Goal: Information Seeking & Learning: Learn about a topic

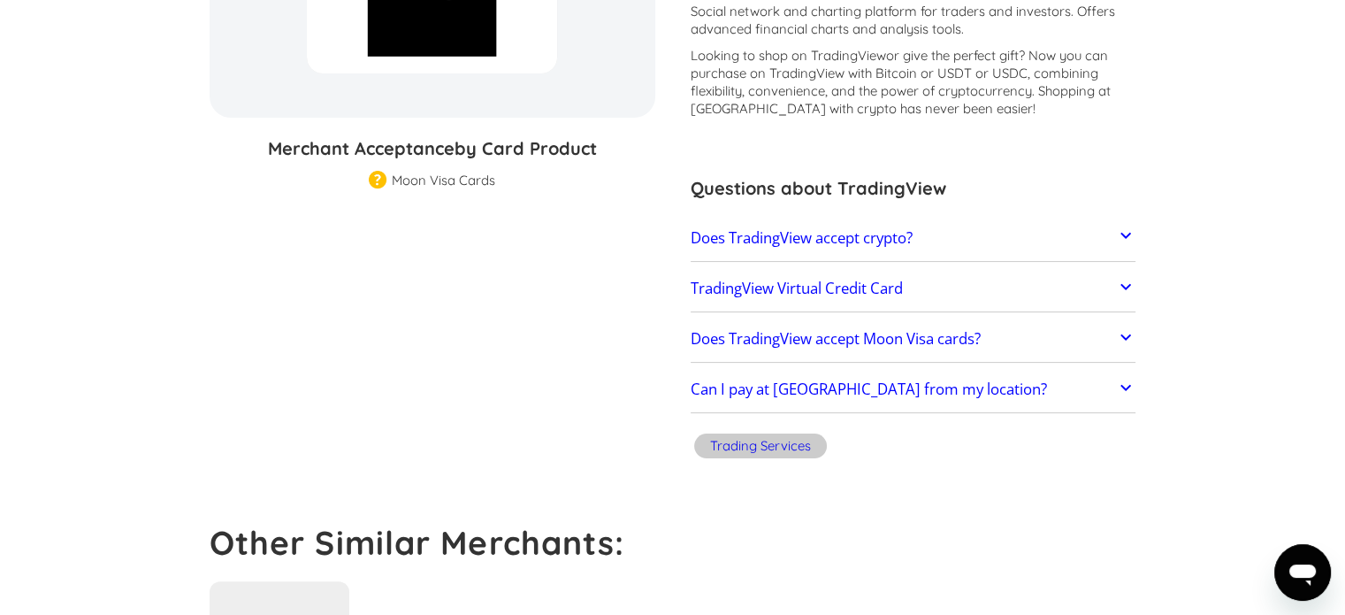
click at [788, 292] on h2 "TradingView Virtual Credit Card" at bounding box center [797, 288] width 212 height 18
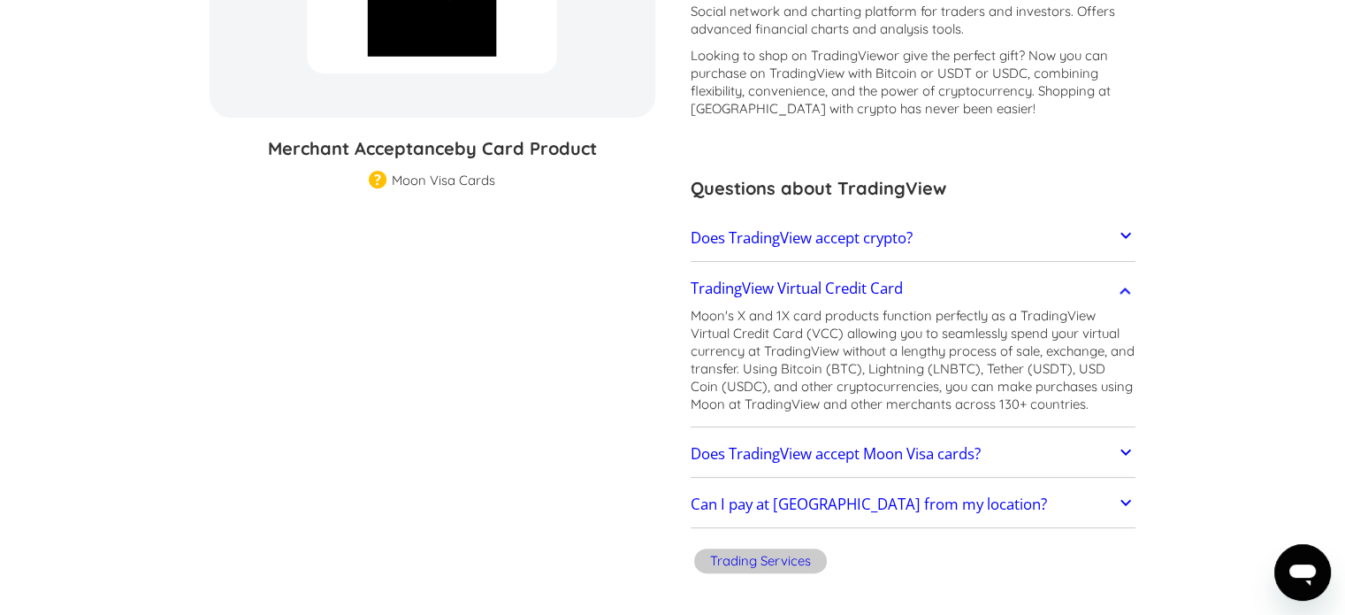
click at [1063, 467] on link "Does TradingView accept Moon Visa cards?" at bounding box center [914, 453] width 446 height 37
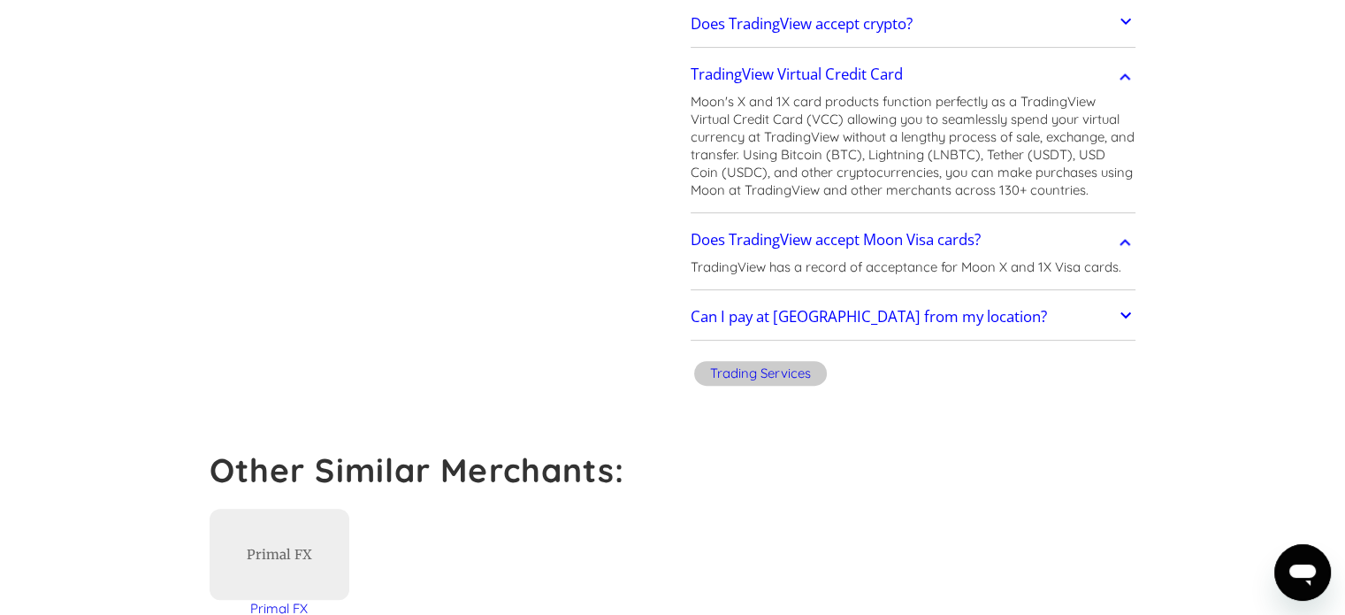
scroll to position [535, 0]
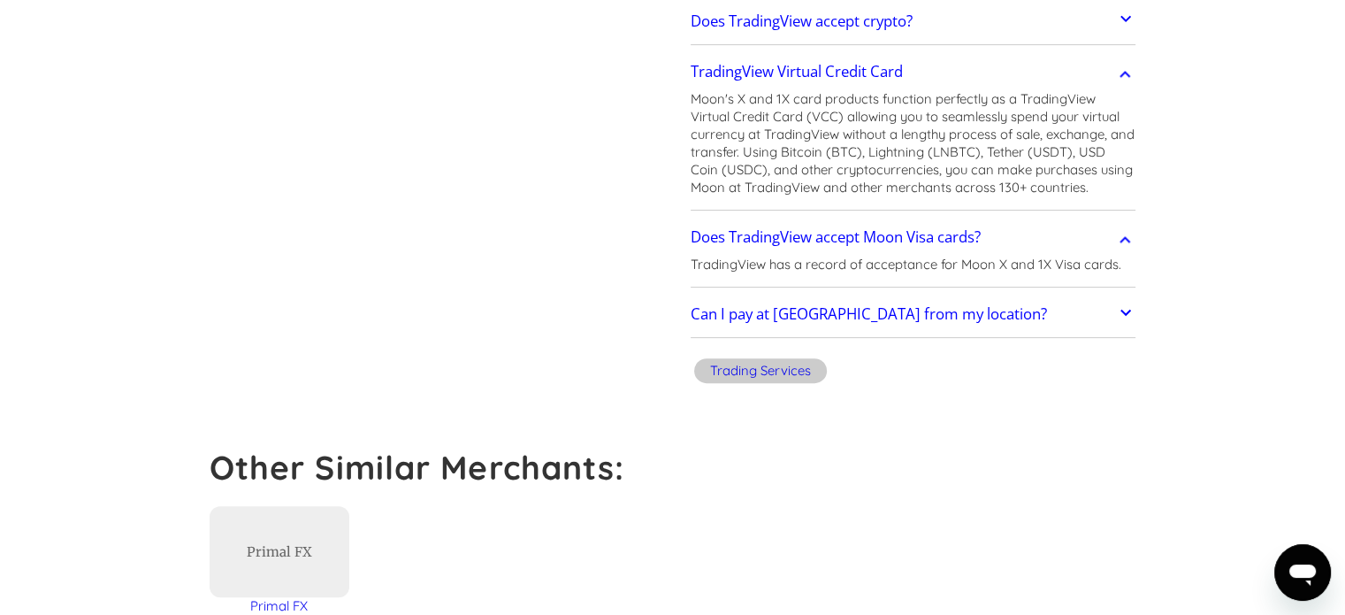
click at [1073, 311] on link "Can I pay at TradingView from my location?" at bounding box center [914, 314] width 446 height 37
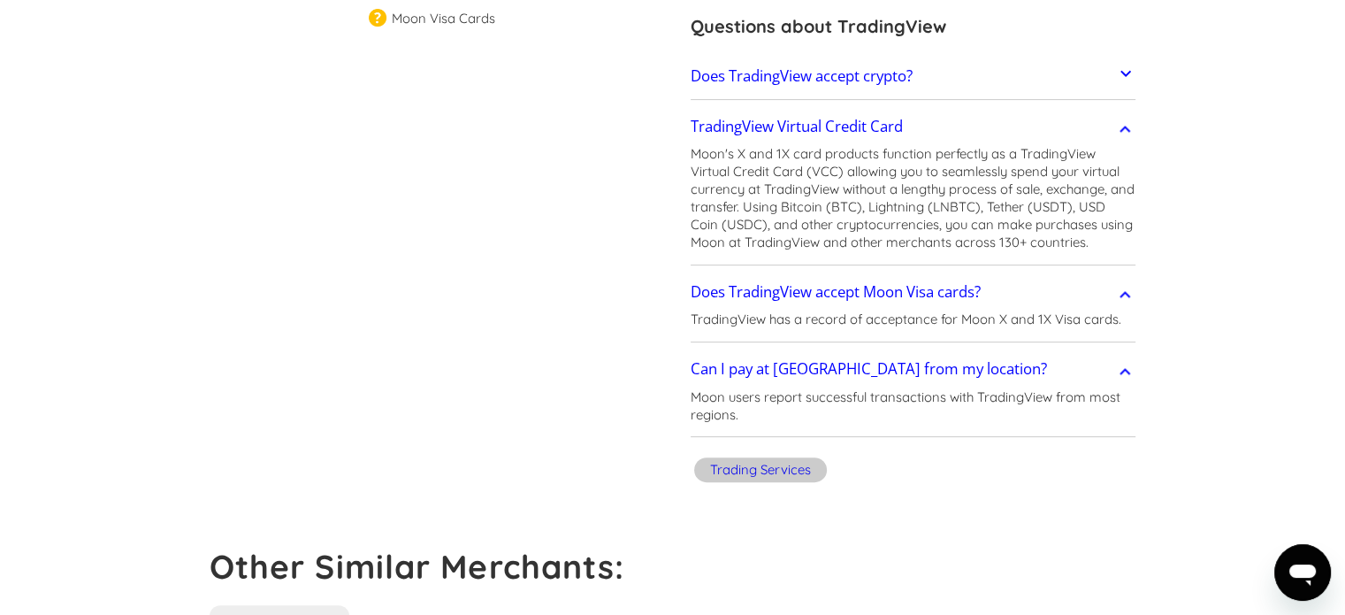
scroll to position [0, 0]
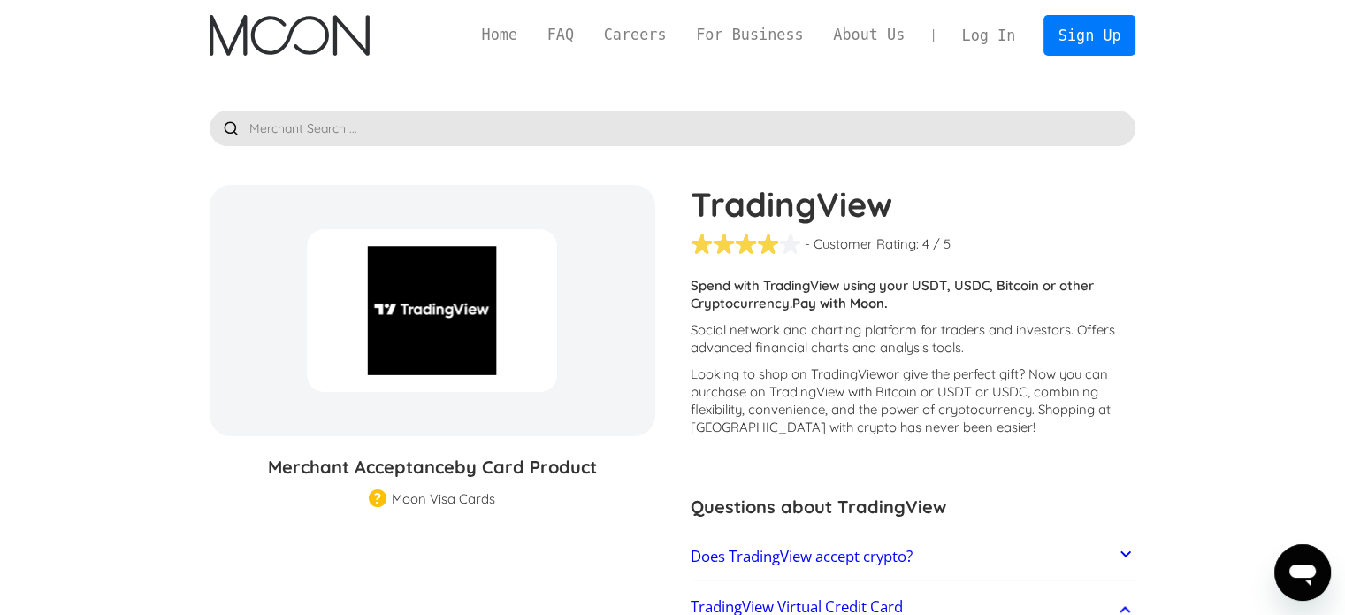
drag, startPoint x: 1327, startPoint y: 105, endPoint x: 1338, endPoint y: 171, distance: 66.4
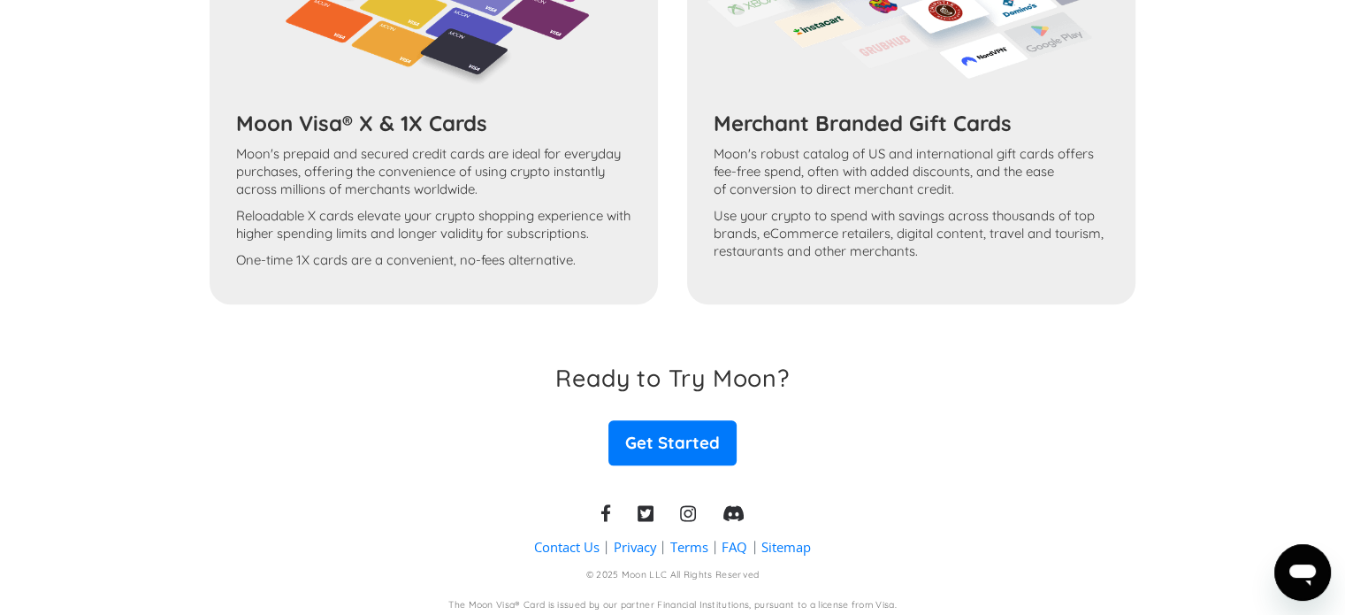
scroll to position [1551, 0]
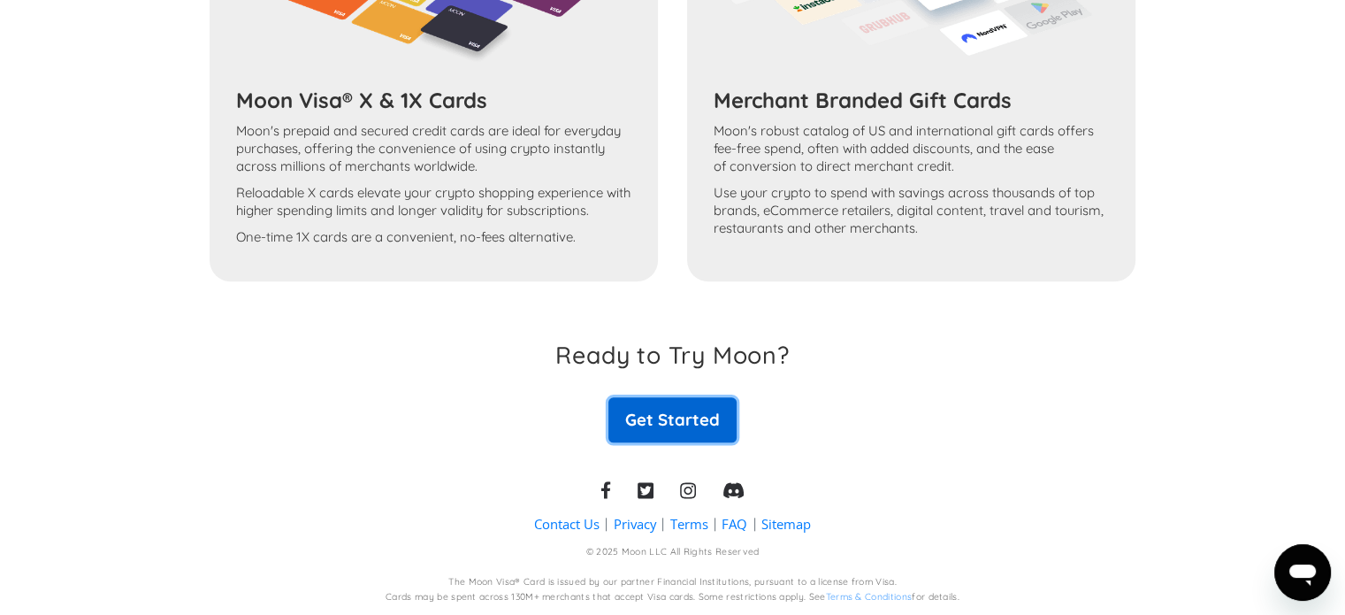
click at [626, 417] on link "Get Started" at bounding box center [671, 419] width 127 height 44
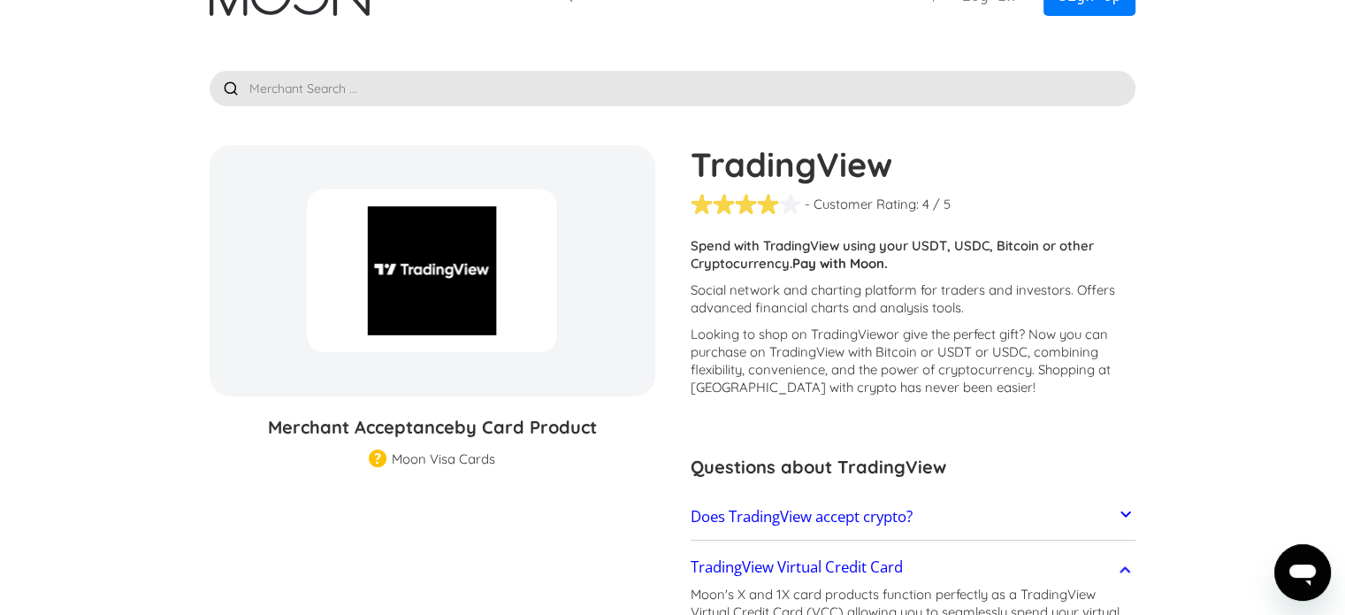
scroll to position [0, 0]
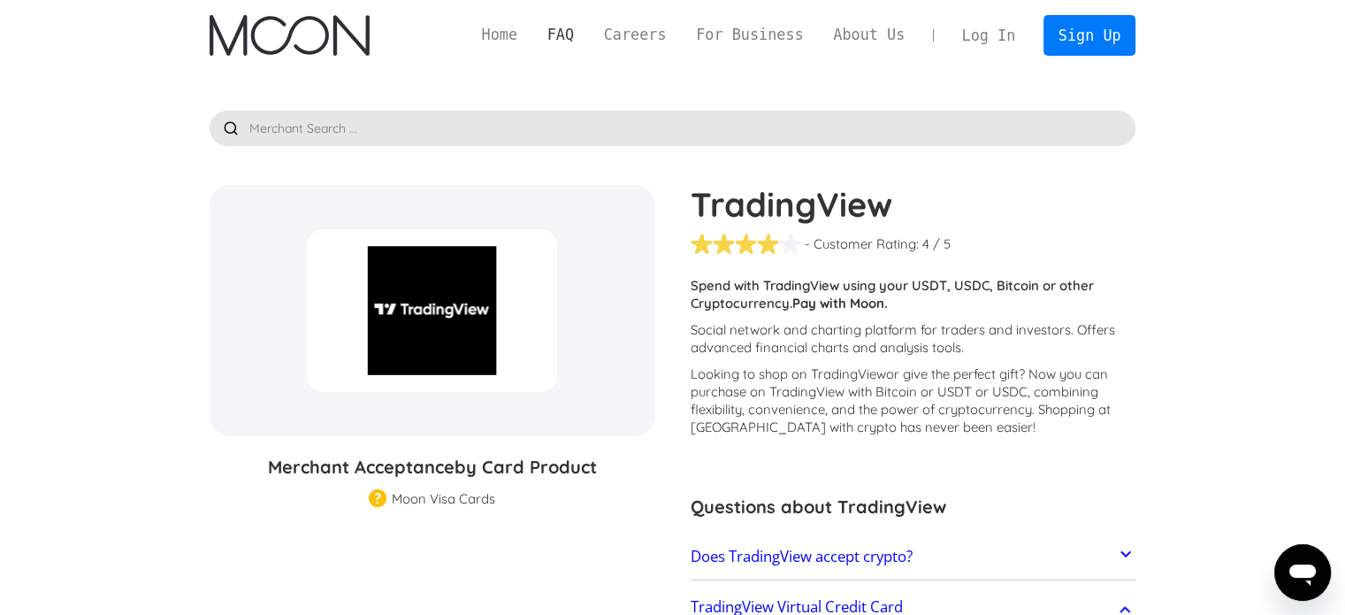
click at [587, 38] on link "FAQ" at bounding box center [560, 35] width 57 height 22
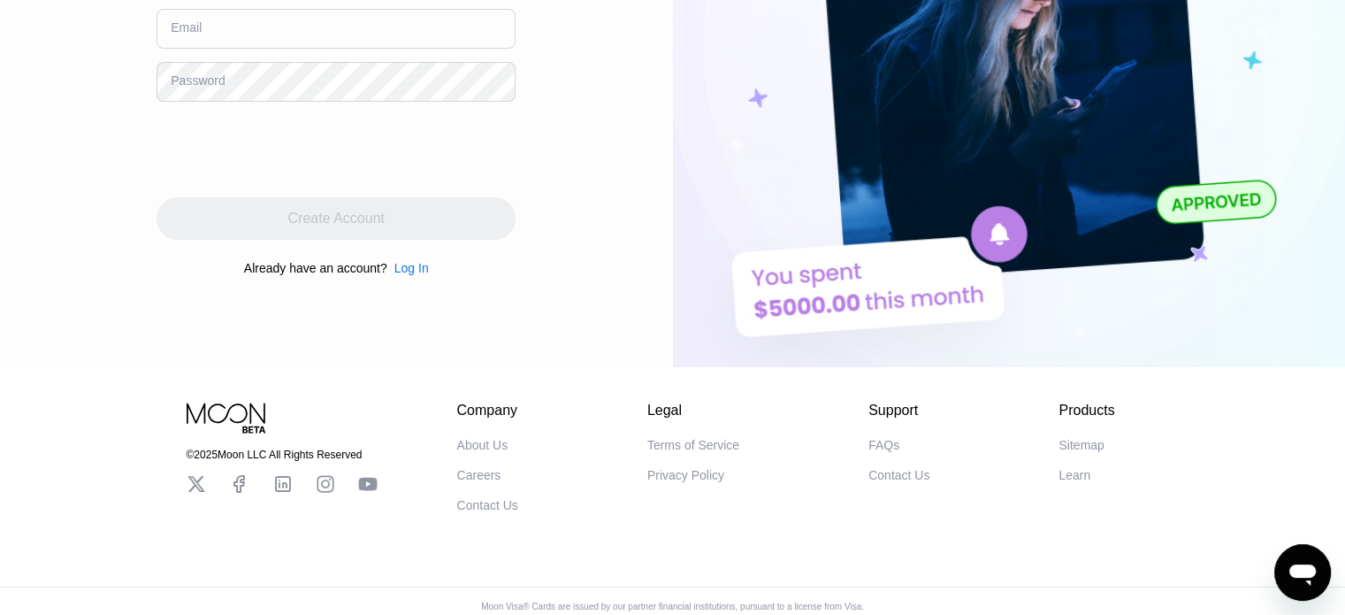
scroll to position [331, 0]
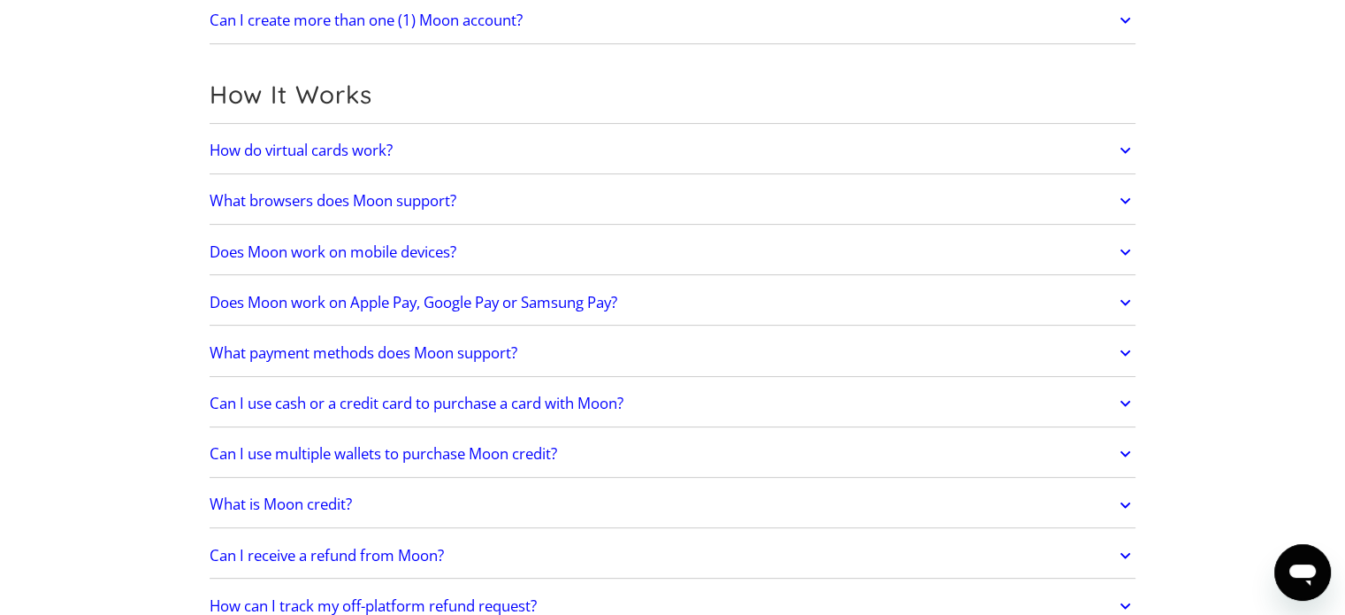
scroll to position [512, 0]
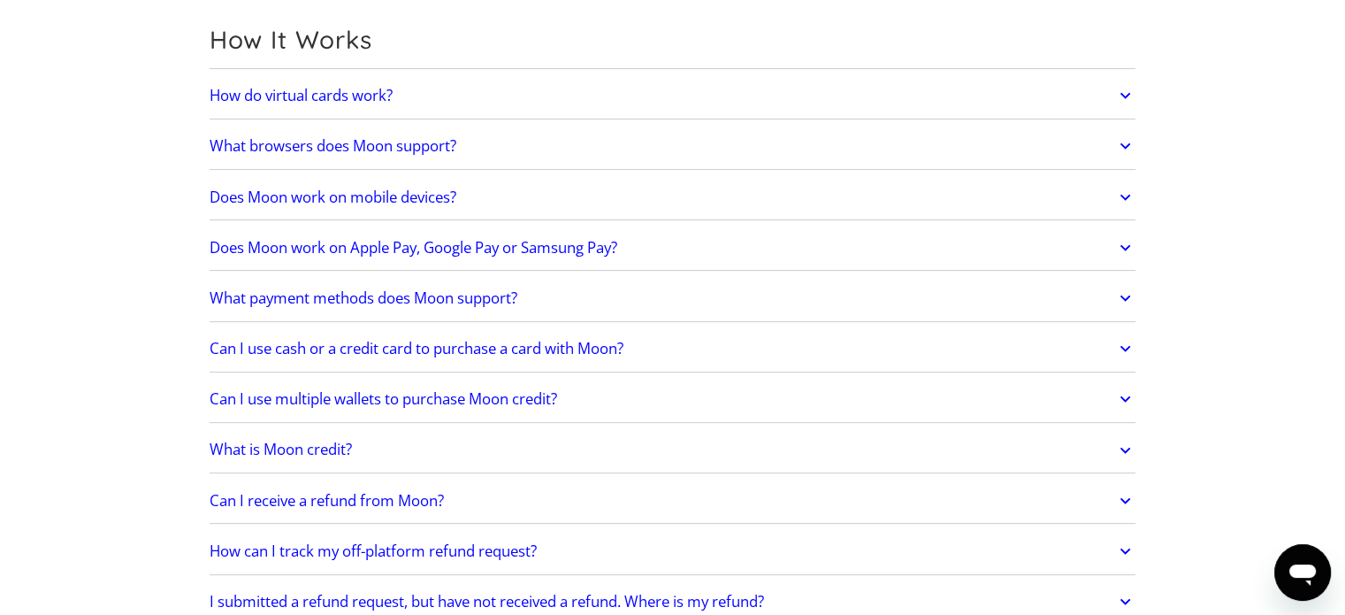
click at [313, 88] on h2 "How do virtual cards work?" at bounding box center [301, 96] width 183 height 18
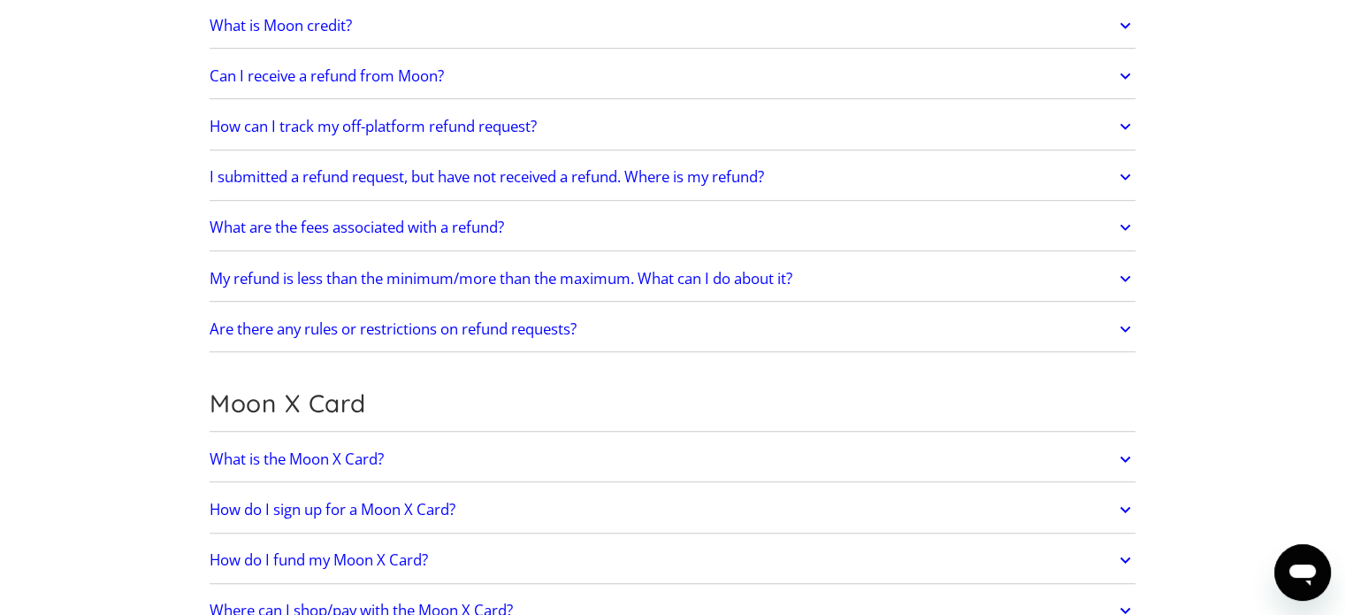
scroll to position [1054, 0]
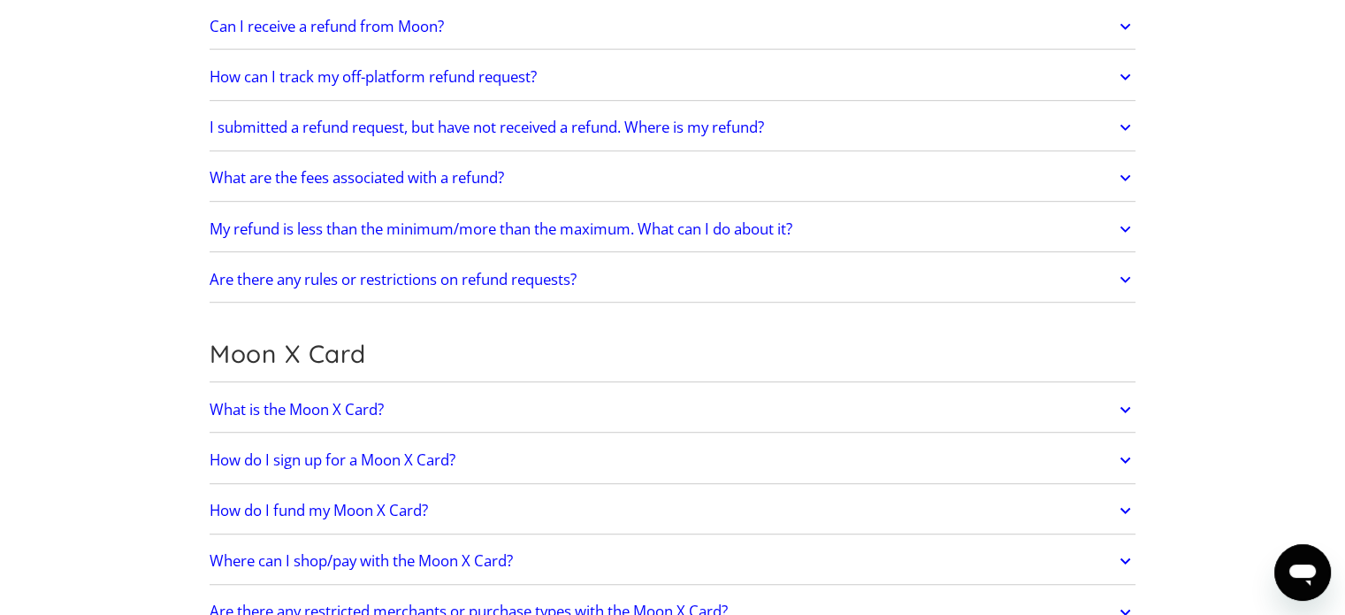
click at [559, 24] on link "Can I receive a refund from Moon?" at bounding box center [673, 26] width 927 height 37
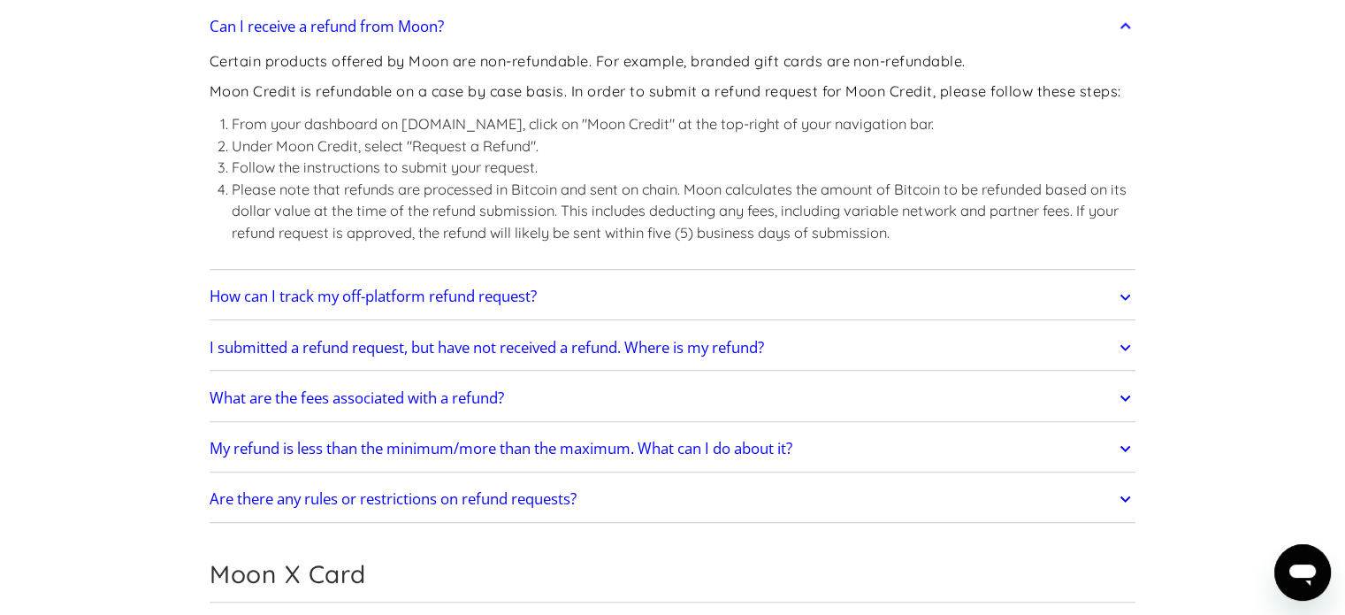
click at [531, 401] on link "What are the fees associated with a refund?" at bounding box center [673, 397] width 927 height 37
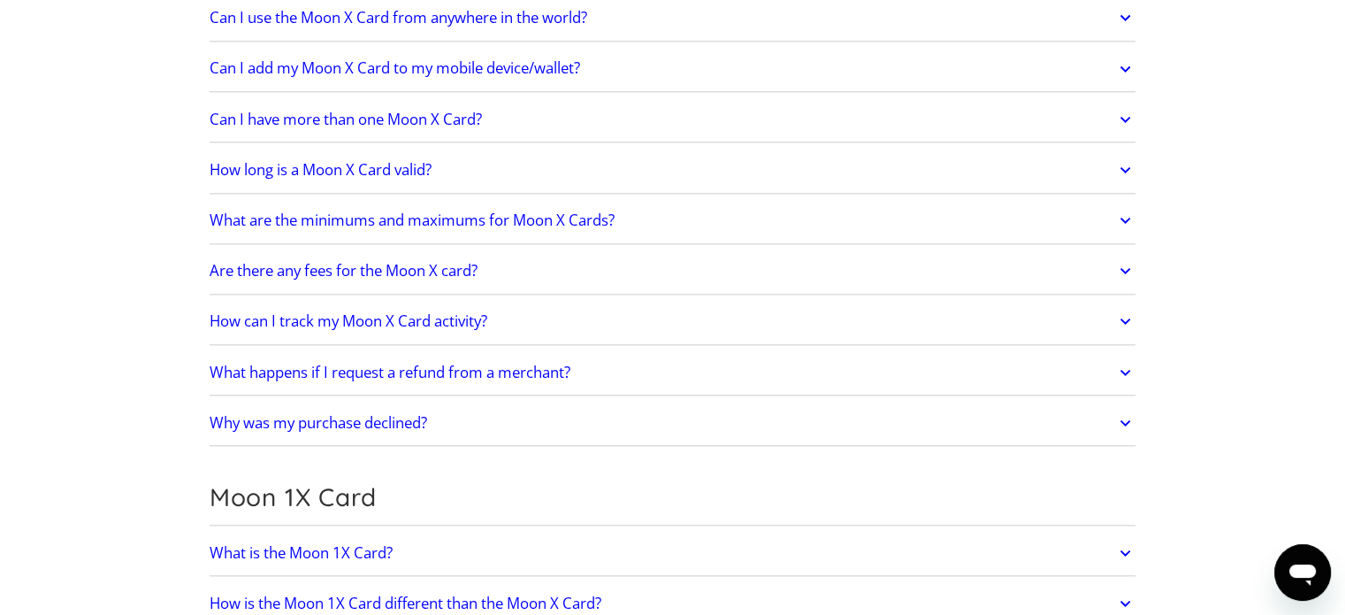
scroll to position [2007, 0]
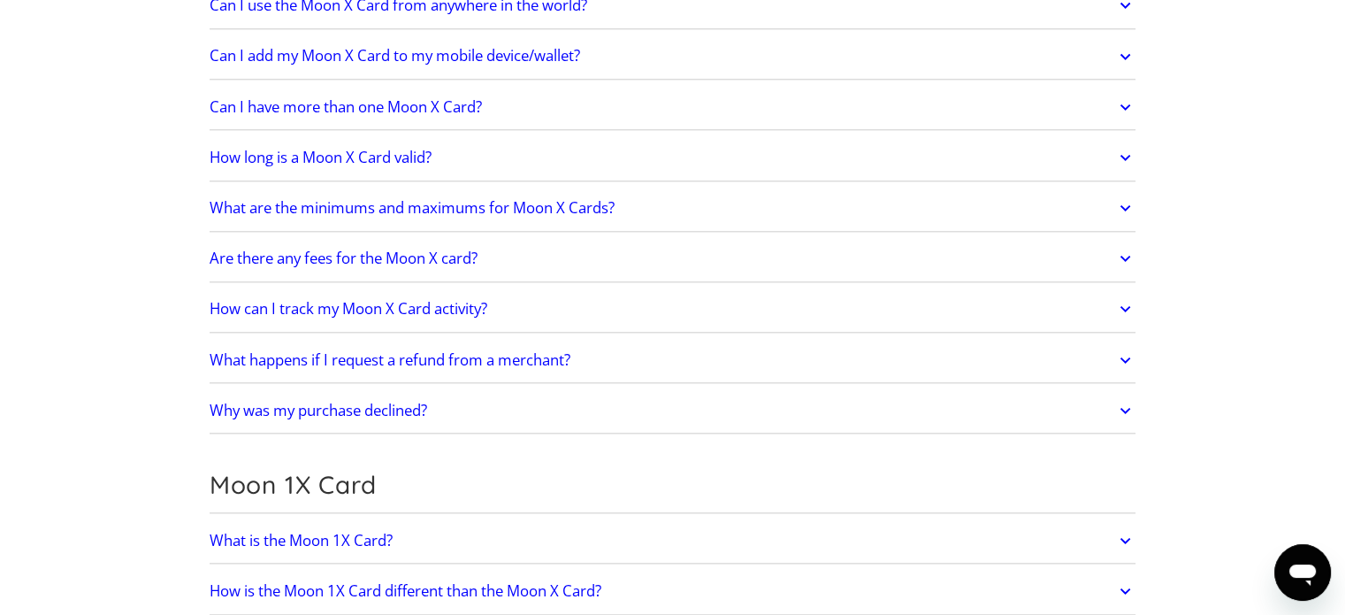
click at [668, 194] on link "What are the minimums and maximums for Moon X Cards?" at bounding box center [673, 207] width 927 height 37
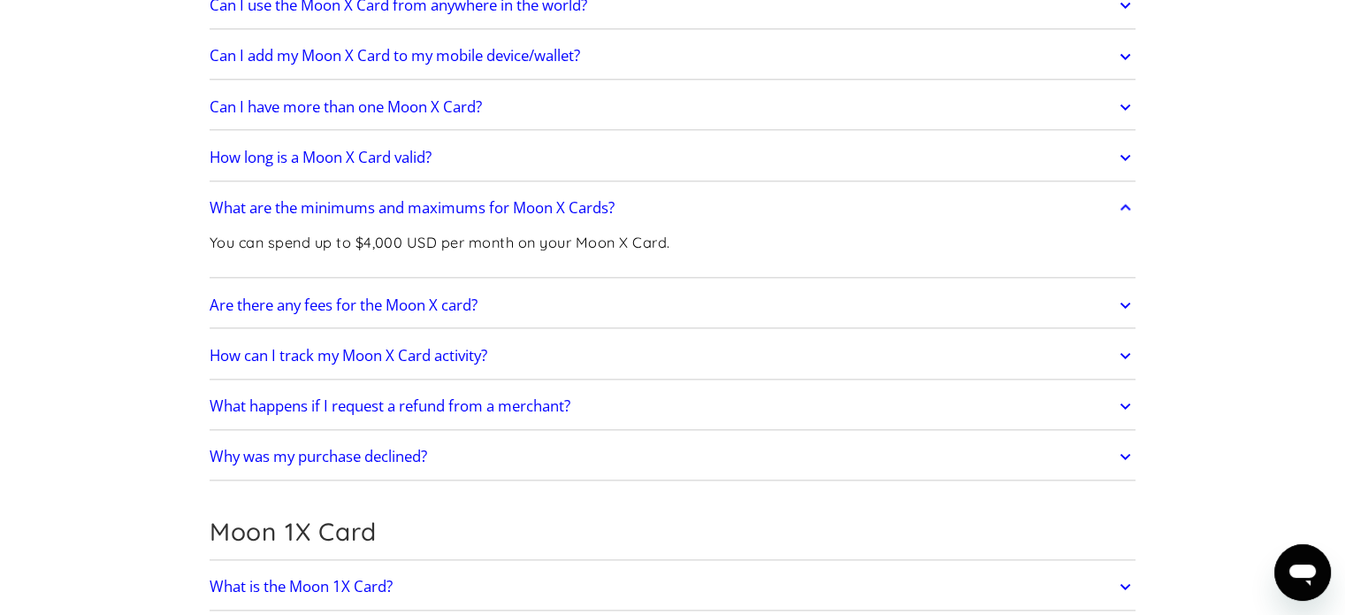
click at [524, 300] on link "Are there any fees for the Moon X card?" at bounding box center [673, 305] width 927 height 37
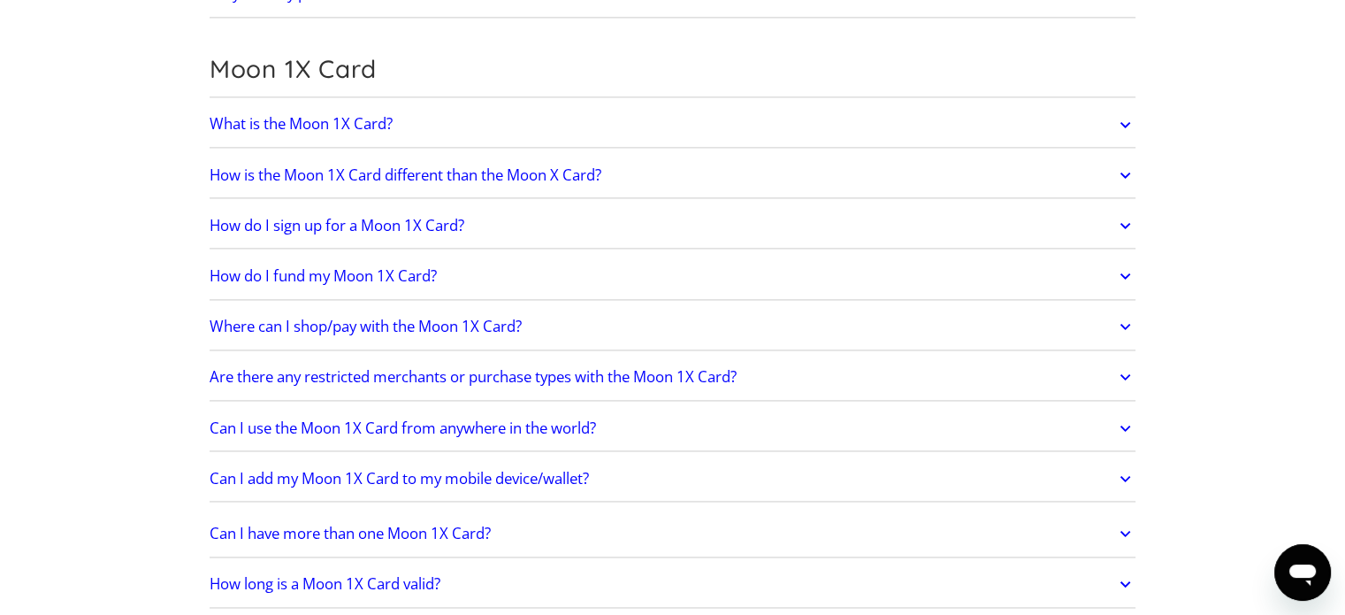
scroll to position [2550, 0]
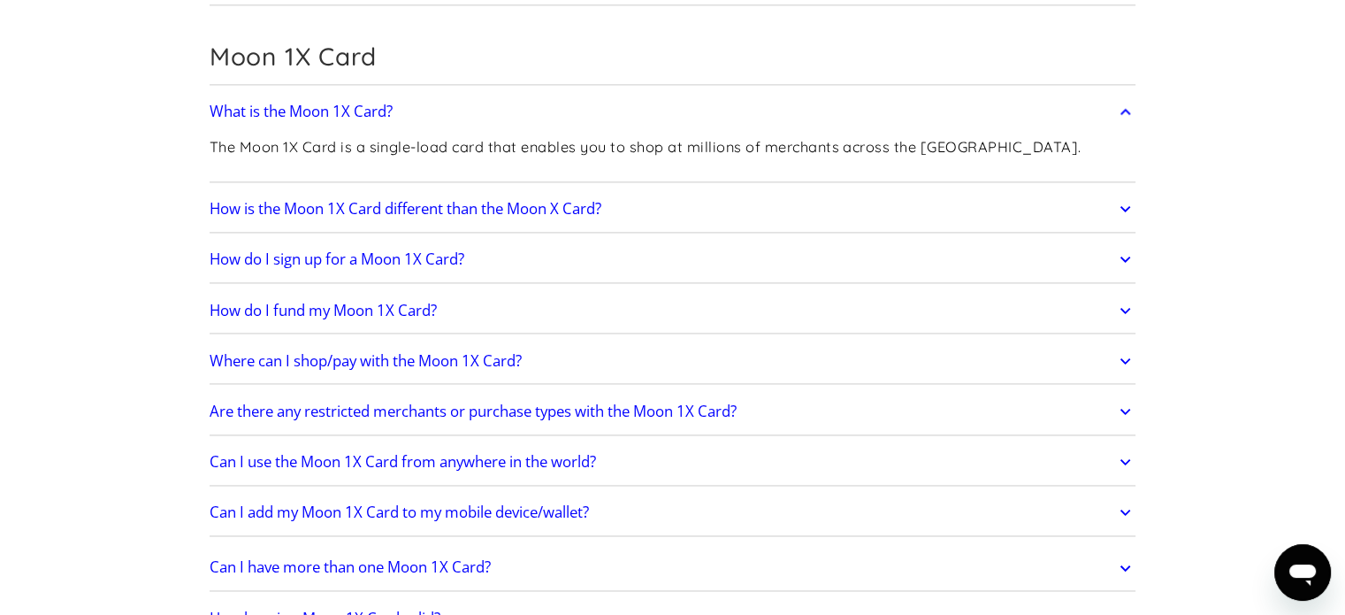
click at [650, 210] on link "How is the Moon 1X Card different than the Moon X Card?" at bounding box center [673, 208] width 927 height 37
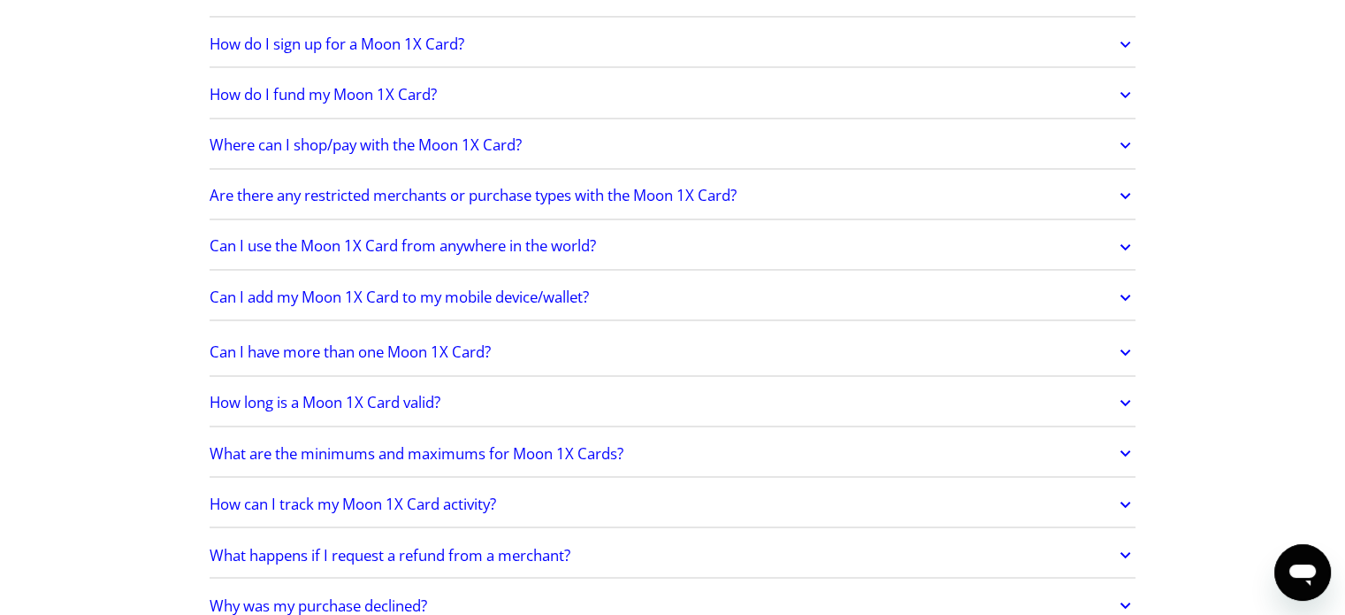
scroll to position [2956, 0]
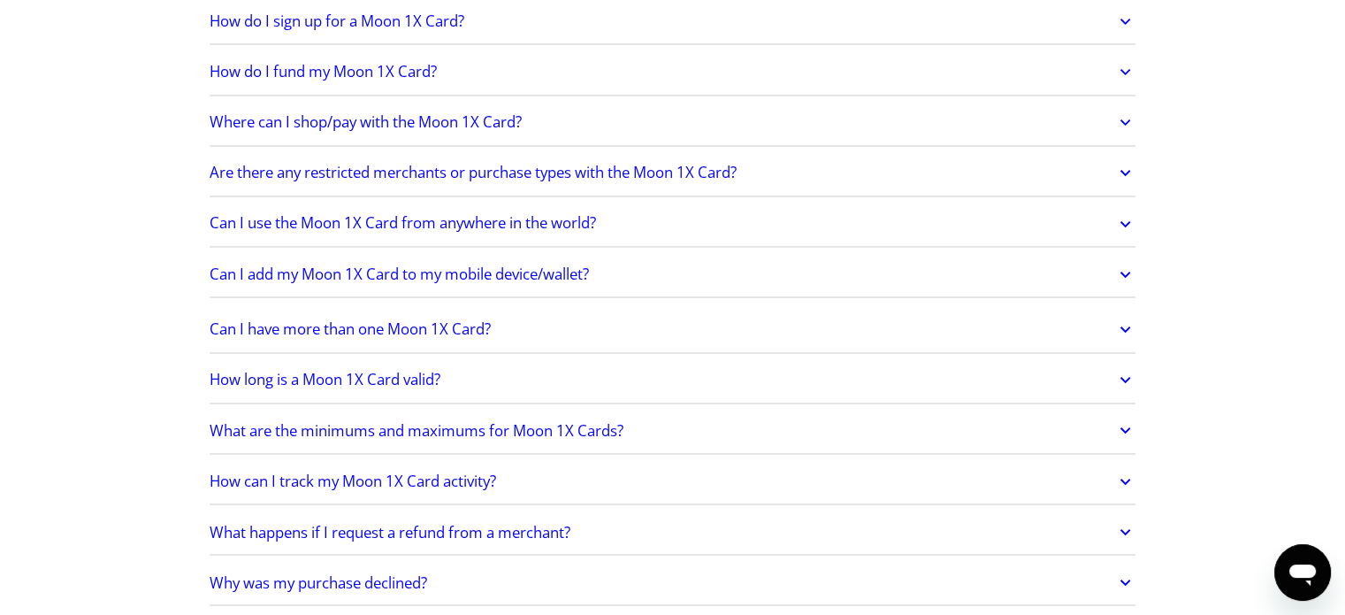
drag, startPoint x: 118, startPoint y: 287, endPoint x: 116, endPoint y: 342, distance: 54.9
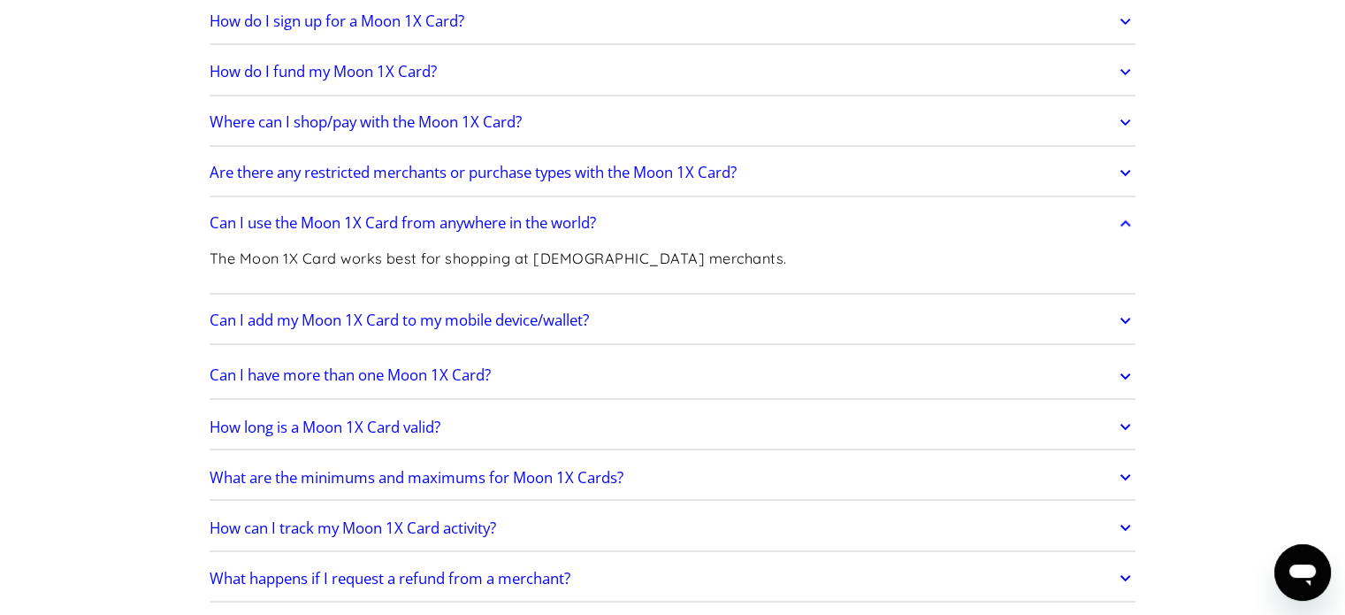
drag, startPoint x: 487, startPoint y: 98, endPoint x: 530, endPoint y: 60, distance: 57.0
